Goal: Task Accomplishment & Management: Use online tool/utility

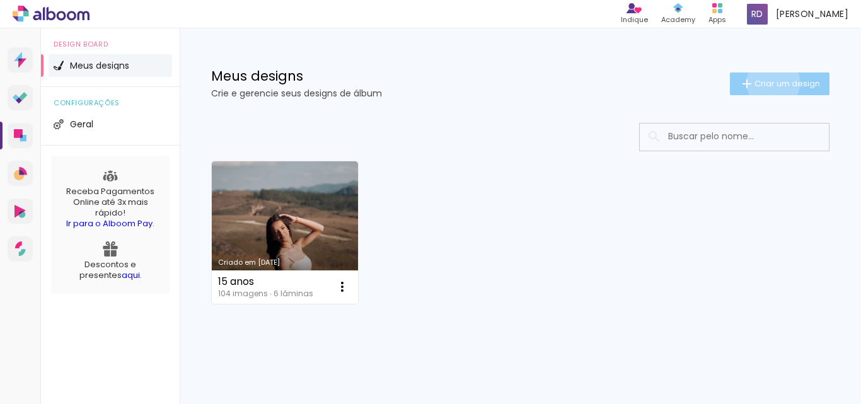
click at [761, 83] on span "Criar um design" at bounding box center [787, 83] width 66 height 8
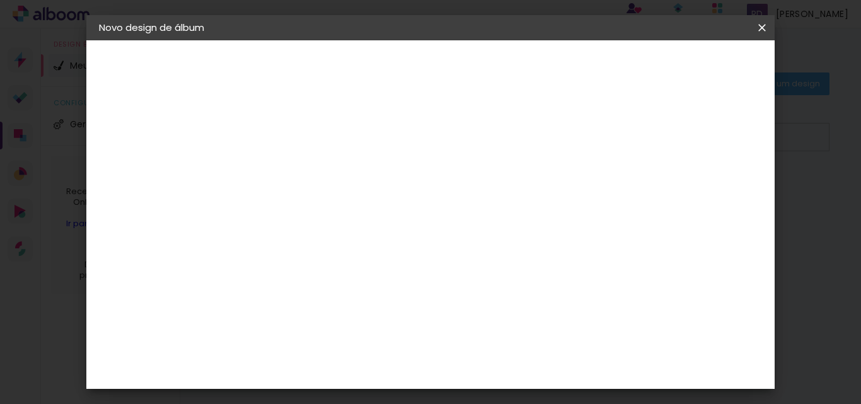
click at [305, 164] on input at bounding box center [305, 169] width 0 height 20
type input "fff"
type paper-input "fff"
click at [0, 0] on slot "Avançar" at bounding box center [0, 0] width 0 height 0
drag, startPoint x: 771, startPoint y: 90, endPoint x: 771, endPoint y: 113, distance: 23.3
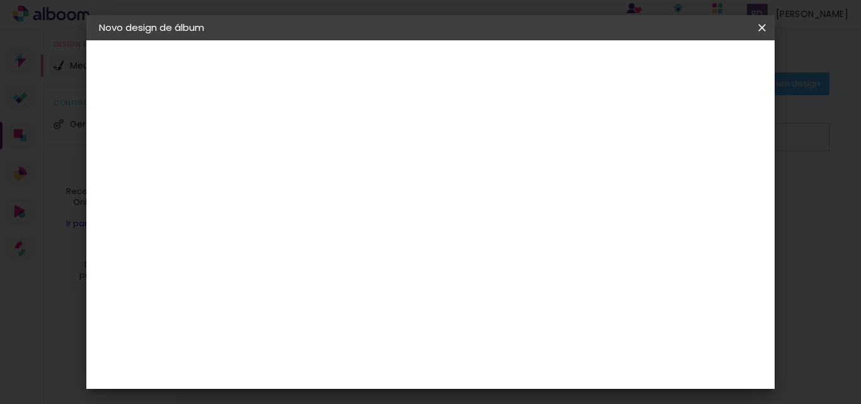
click at [560, 113] on div "Fornecedor Escolha um fornecedor ou avance com o tamanho livre. Voltar Avançar" at bounding box center [404, 93] width 309 height 107
click at [334, 289] on div "3ZERO5" at bounding box center [315, 285] width 38 height 10
click at [0, 0] on slot "Avançar" at bounding box center [0, 0] width 0 height 0
click at [374, 220] on paper-input-container "Linha" at bounding box center [337, 220] width 73 height 32
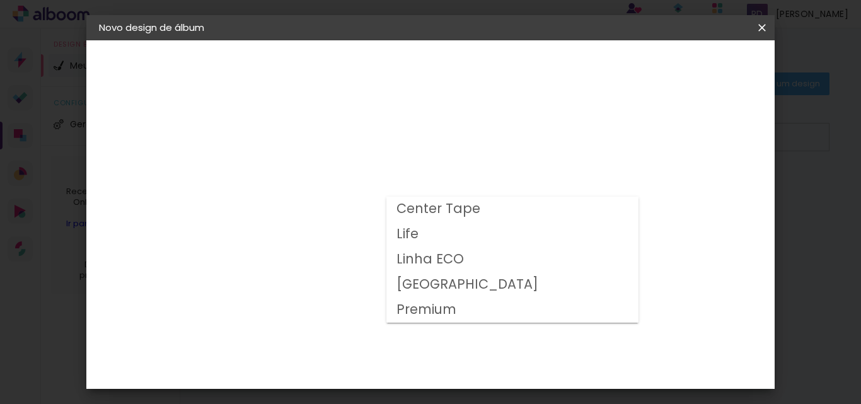
click at [516, 207] on paper-item "Center Tape" at bounding box center [512, 209] width 252 height 25
type input "Center Tape"
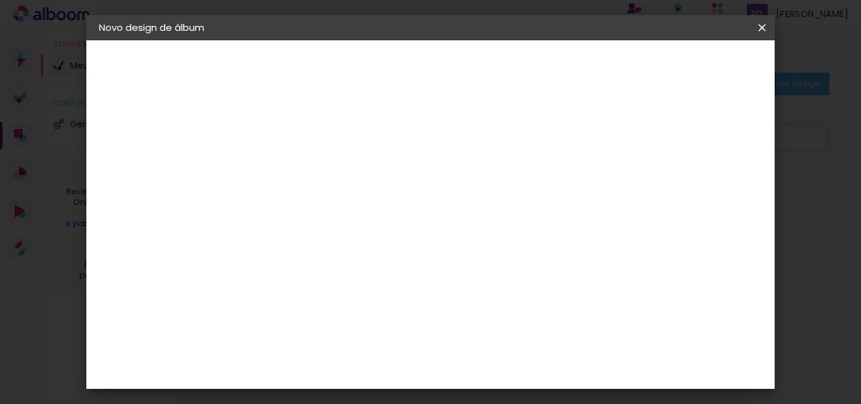
scroll to position [197, 0]
click at [478, 276] on span "25.5 × 50.6 cm" at bounding box center [458, 292] width 42 height 33
click at [0, 0] on slot "Avançar" at bounding box center [0, 0] width 0 height 0
click at [536, 66] on span "Iniciar design" at bounding box center [521, 71] width 29 height 18
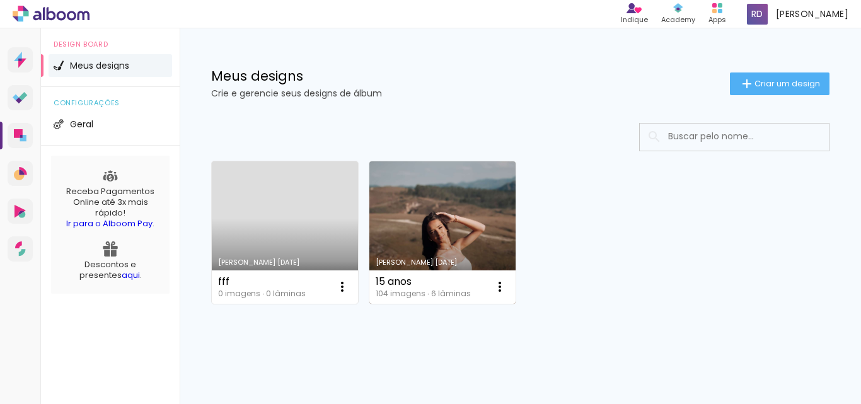
click at [442, 185] on link "[PERSON_NAME] [DATE]" at bounding box center [442, 232] width 146 height 142
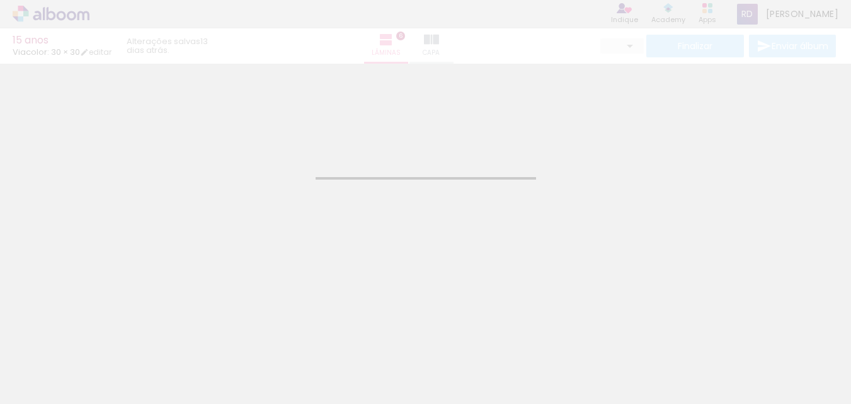
click at [103, 372] on iron-horizontal-list at bounding box center [90, 364] width 25 height 79
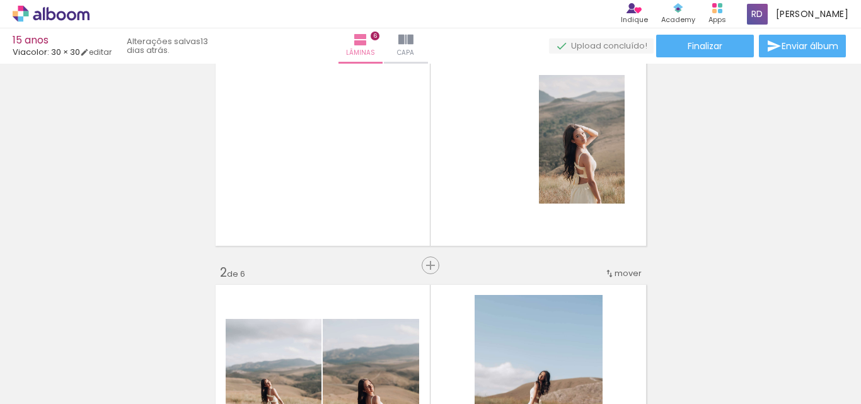
scroll to position [4, 0]
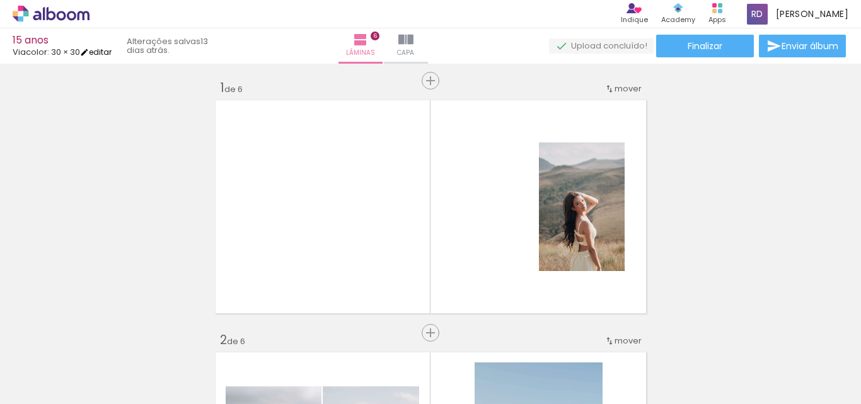
click at [109, 51] on link "editar" at bounding box center [96, 52] width 32 height 11
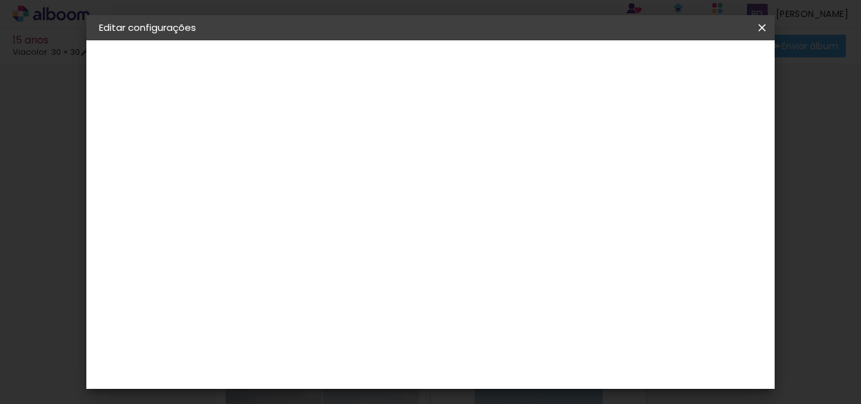
click at [765, 25] on iron-icon at bounding box center [761, 27] width 15 height 13
click at [770, 30] on paper-icon-button at bounding box center [761, 27] width 25 height 23
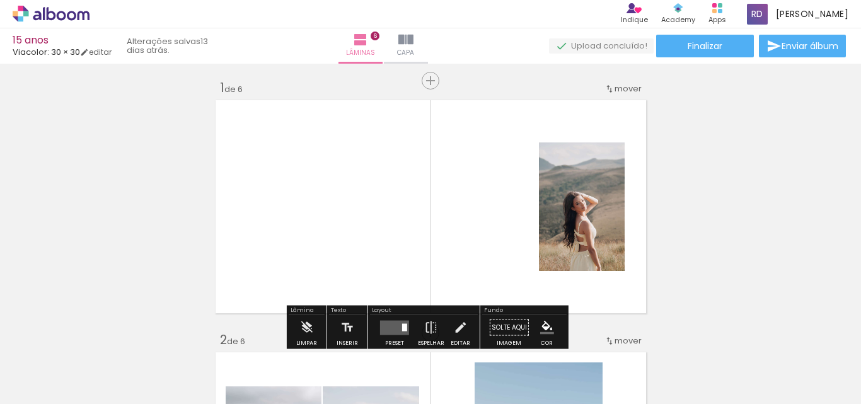
click at [625, 85] on span "mover" at bounding box center [628, 89] width 27 height 12
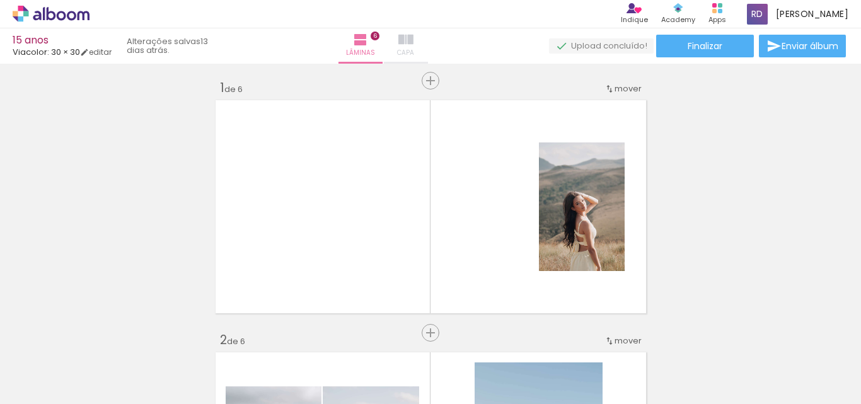
click at [413, 44] on iron-icon at bounding box center [405, 39] width 15 height 15
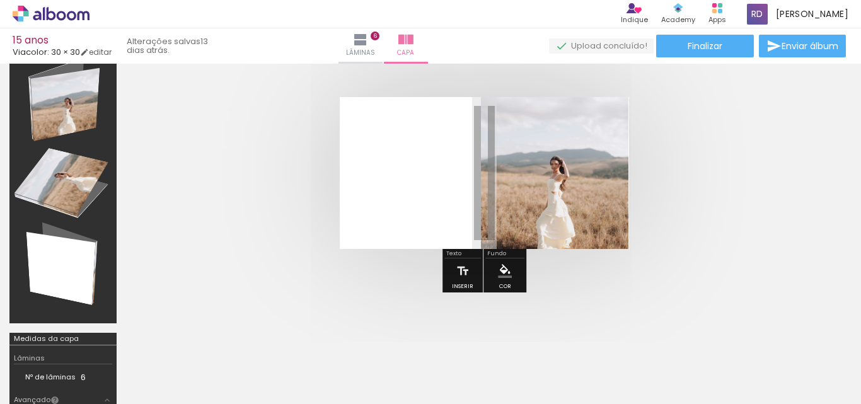
scroll to position [41, 0]
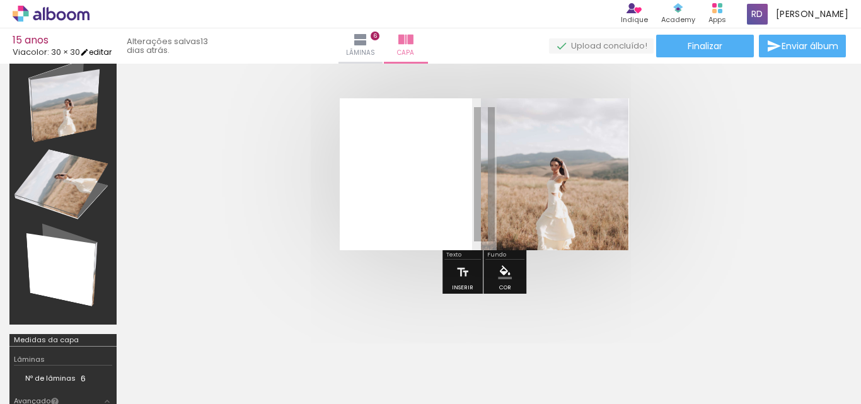
click at [100, 53] on link "editar" at bounding box center [96, 52] width 32 height 11
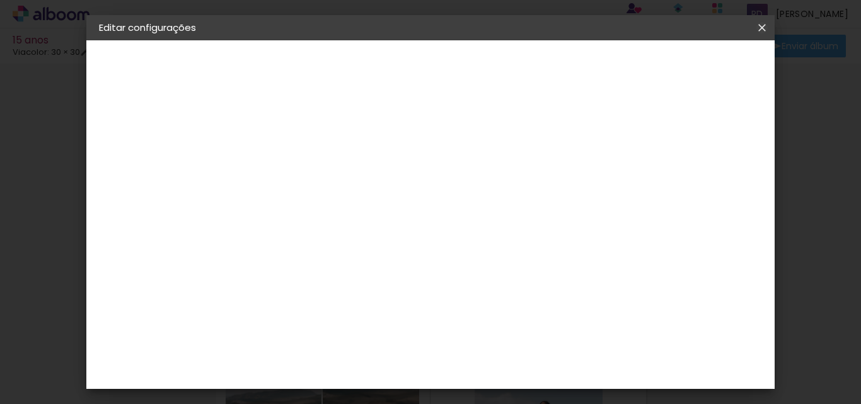
click at [757, 27] on iron-icon at bounding box center [761, 27] width 15 height 13
click at [766, 24] on iron-icon at bounding box center [761, 27] width 15 height 13
click at [0, 0] on slot "Voltar" at bounding box center [0, 0] width 0 height 0
click at [754, 31] on iron-icon at bounding box center [761, 27] width 15 height 13
